Goal: Navigation & Orientation: Understand site structure

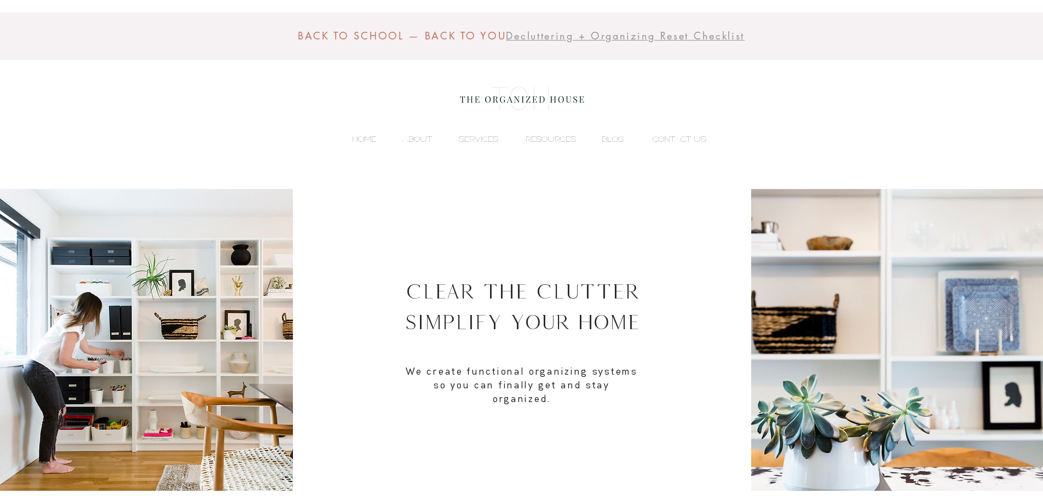
click at [376, 140] on p "HOME" at bounding box center [364, 139] width 35 height 16
click at [423, 142] on p "ABOUT" at bounding box center [417, 139] width 41 height 16
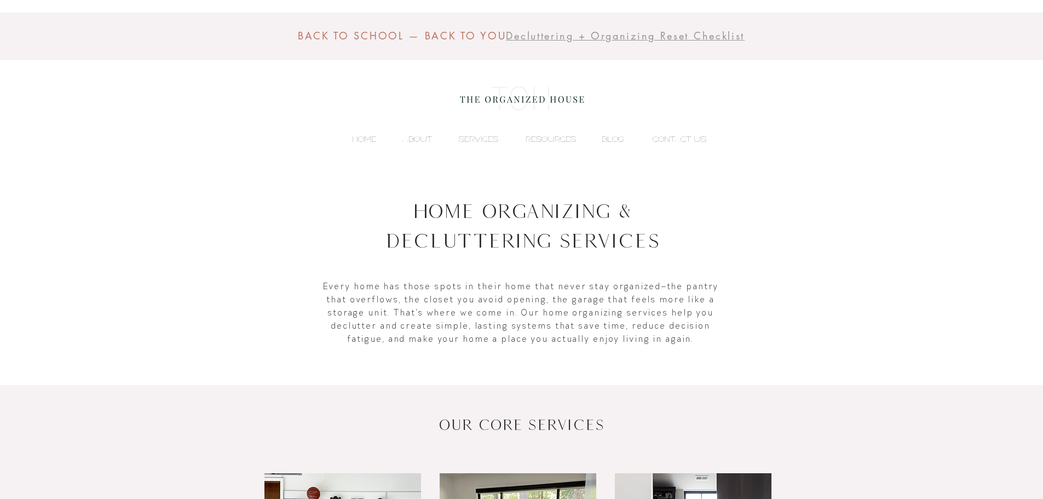
click at [537, 151] on div "BACK TO SCHOOL — BACK TO YOU Decluttering + Organizing Reset Checklist HOME ABO…" at bounding box center [521, 94] width 1043 height 189
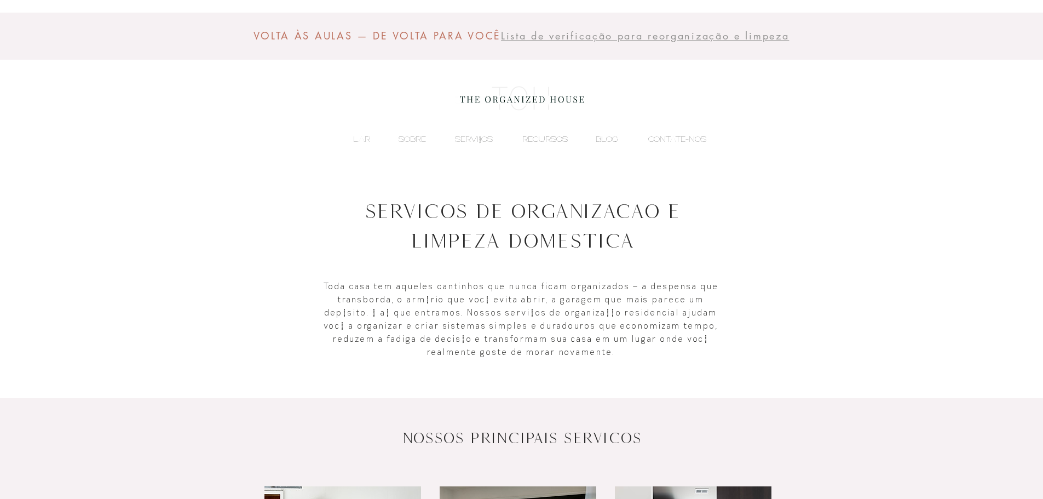
click at [537, 144] on font "RECURSOS" at bounding box center [544, 139] width 45 height 10
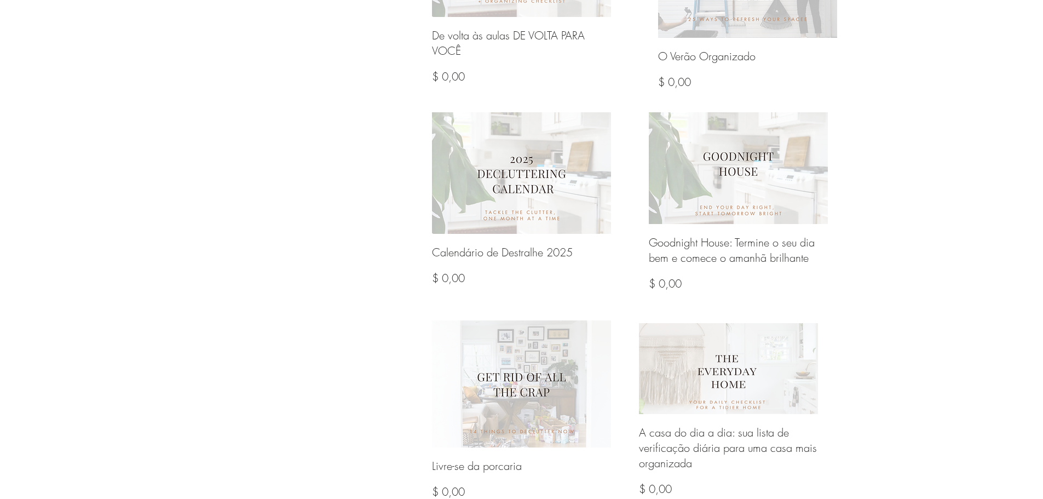
scroll to position [548, 0]
